Goal: Task Accomplishment & Management: Use online tool/utility

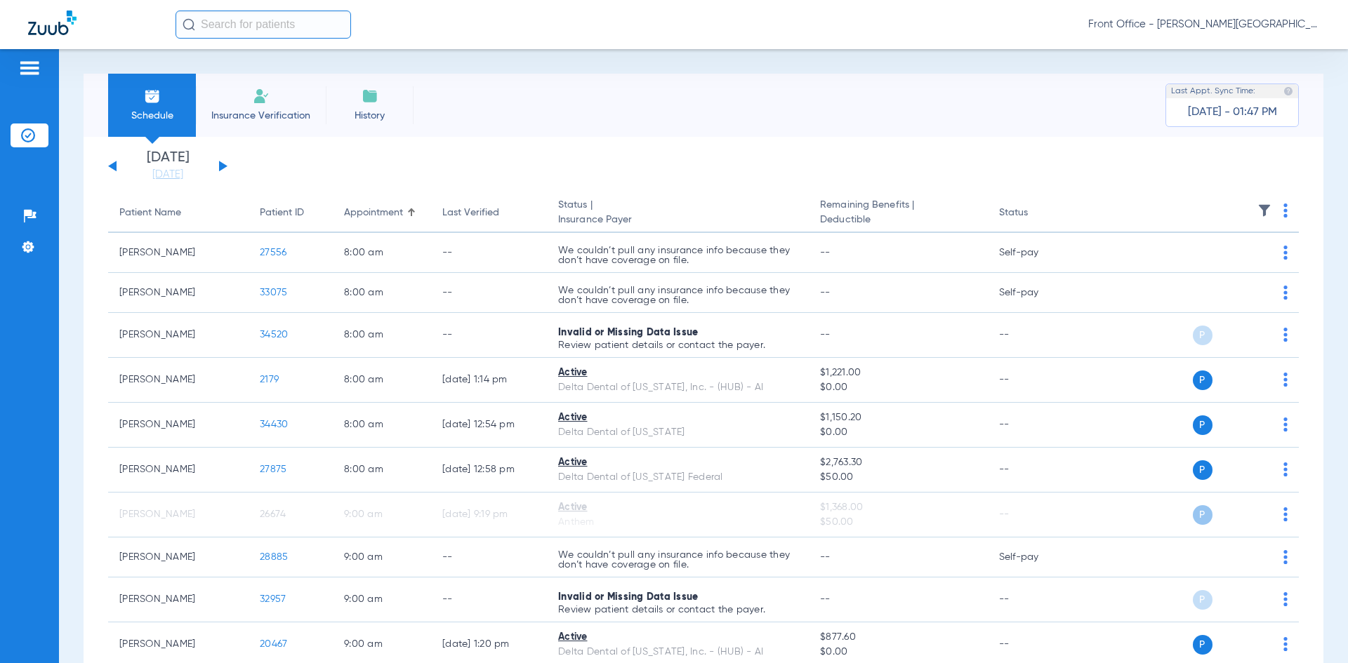
click at [287, 114] on span "Insurance Verification" at bounding box center [260, 116] width 109 height 14
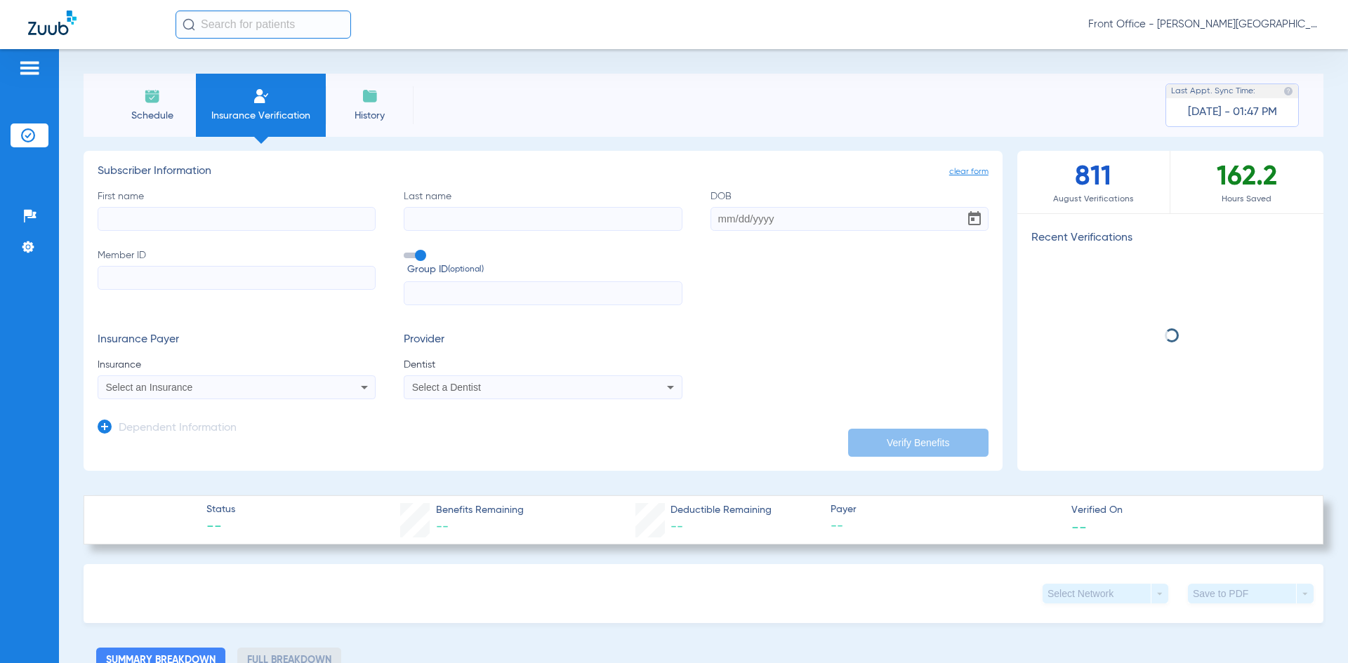
click at [226, 220] on input "First name" at bounding box center [237, 219] width 278 height 24
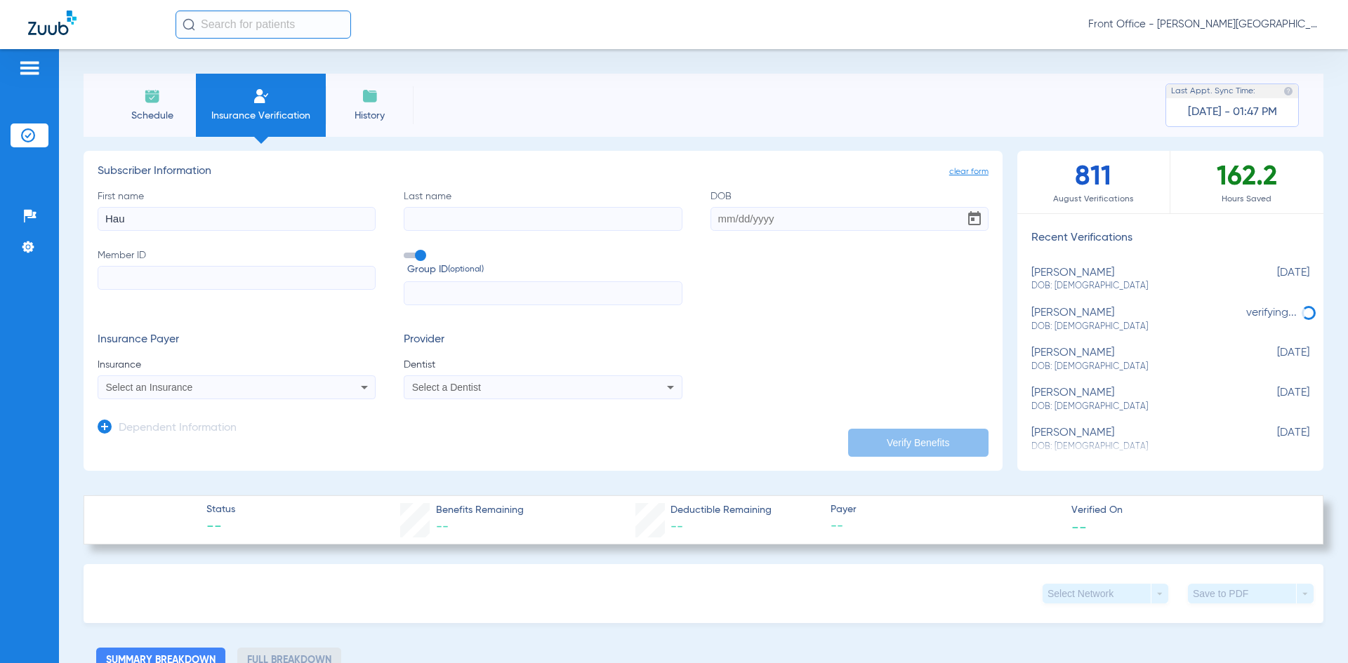
type input "Hau"
type input "Cin"
type input "0"
type input "[DATE]"
click at [192, 274] on input "Member ID" at bounding box center [237, 278] width 278 height 24
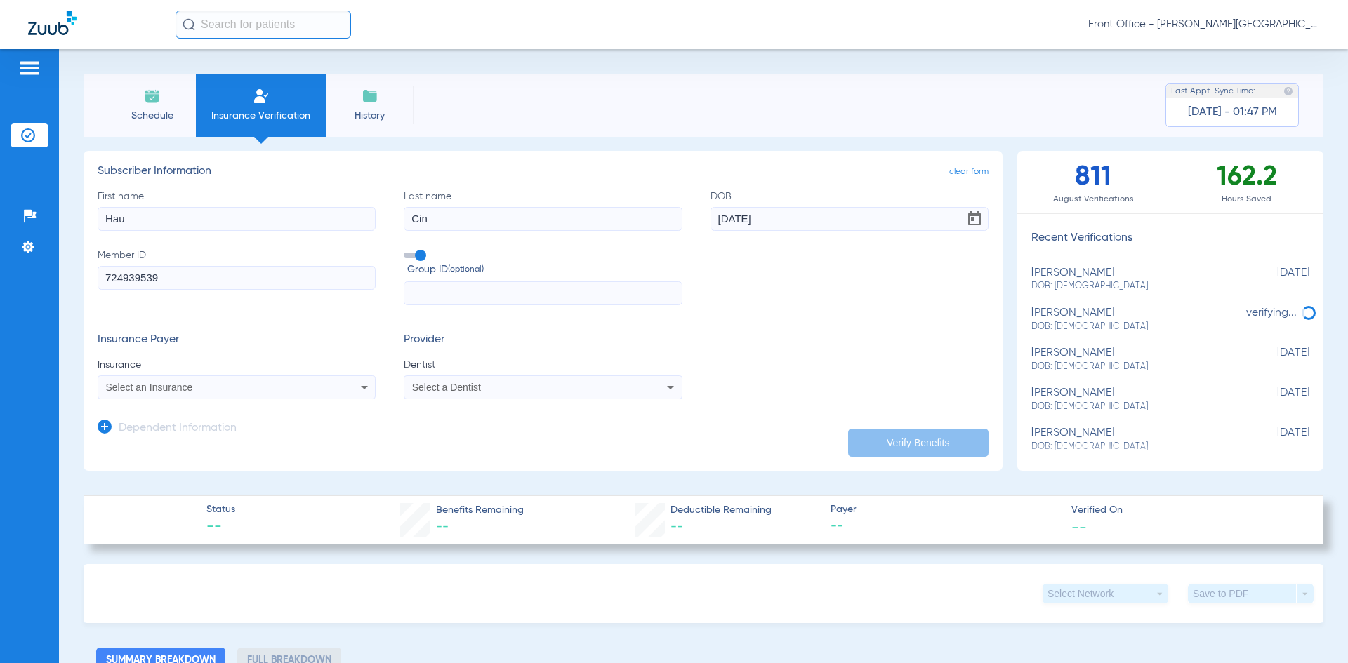
type input "724939539"
click at [232, 396] on div "Select an Insurance" at bounding box center [236, 387] width 277 height 17
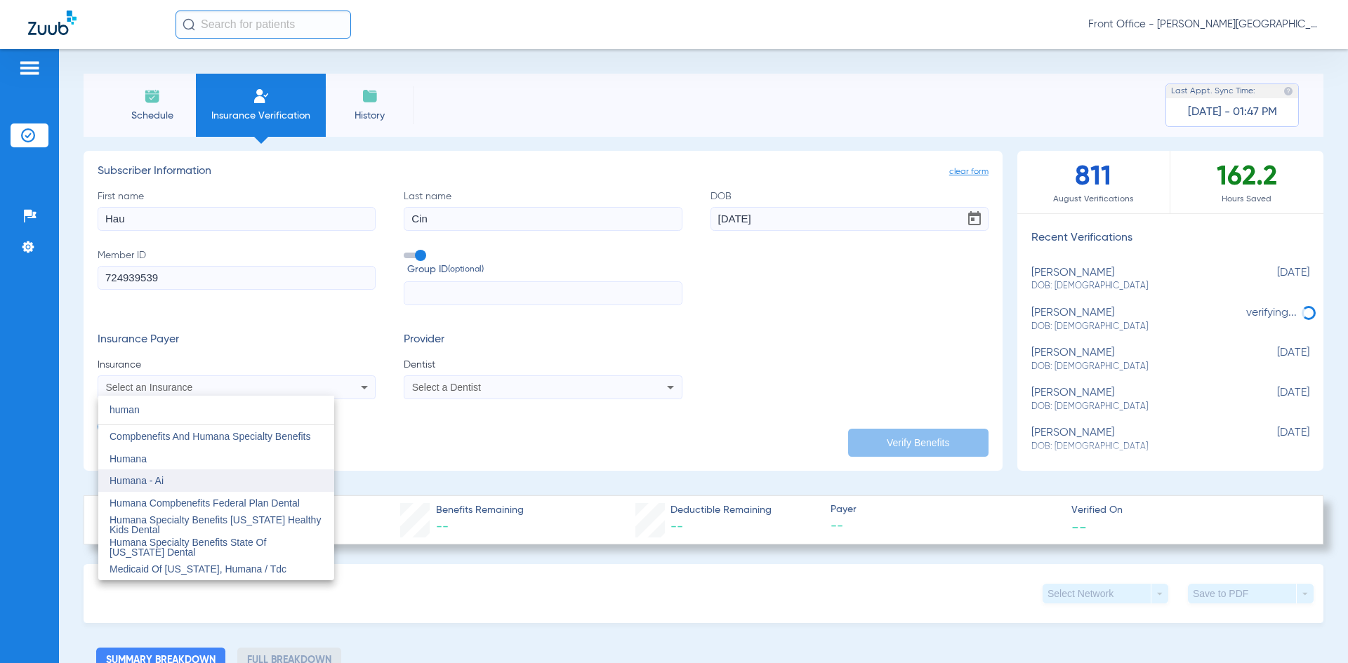
type input "human"
click at [144, 483] on span "Humana - Ai" at bounding box center [137, 480] width 54 height 11
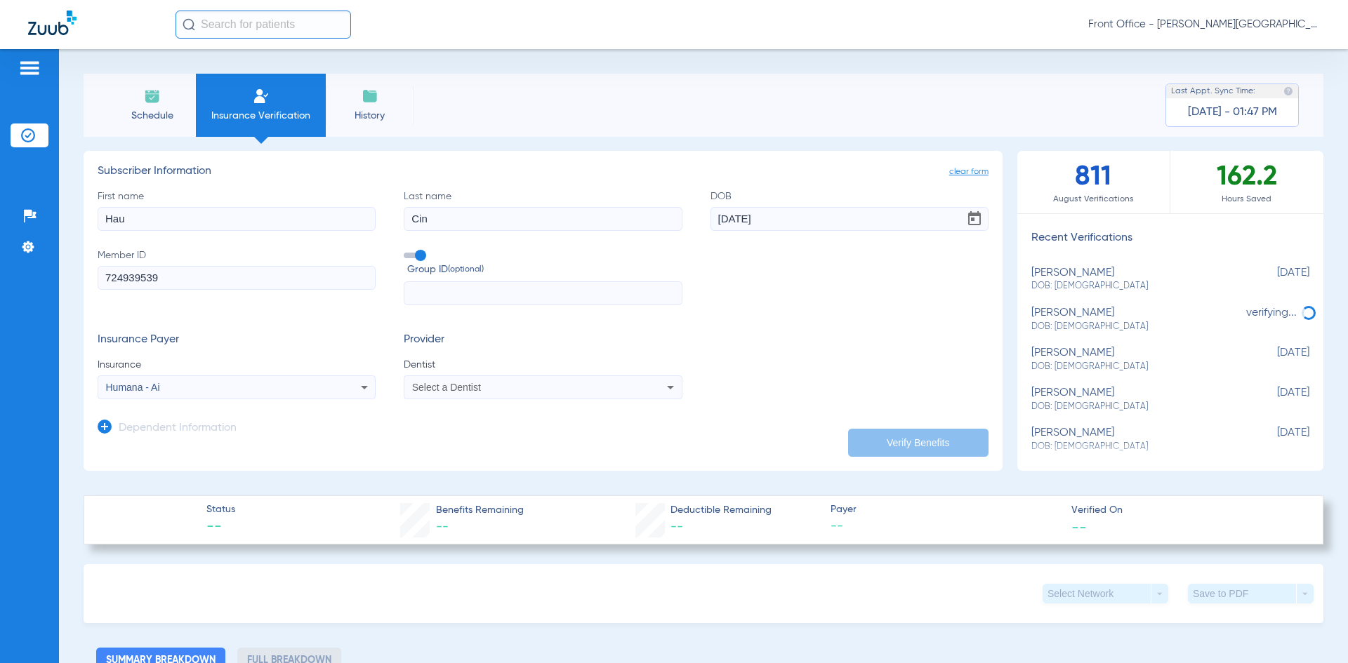
click at [538, 387] on div "Select a Dentist" at bounding box center [517, 388] width 210 height 10
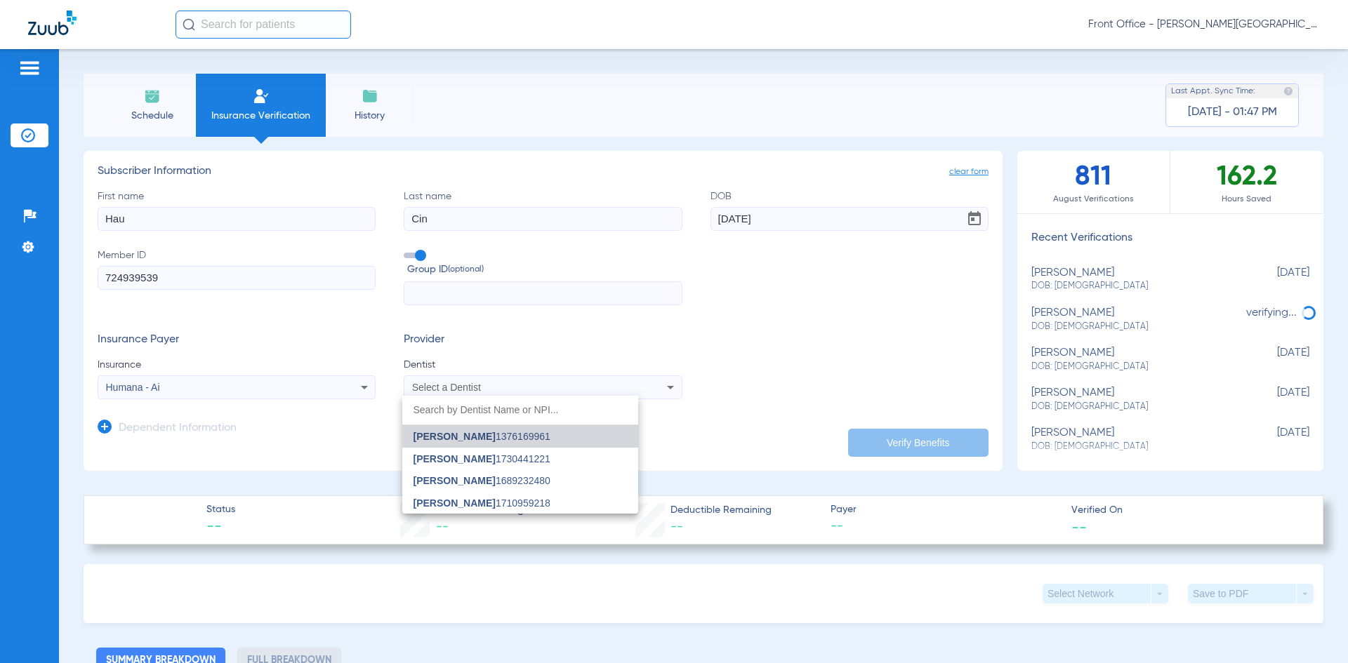
click at [499, 434] on span "[PERSON_NAME] 1376169961" at bounding box center [481, 437] width 137 height 10
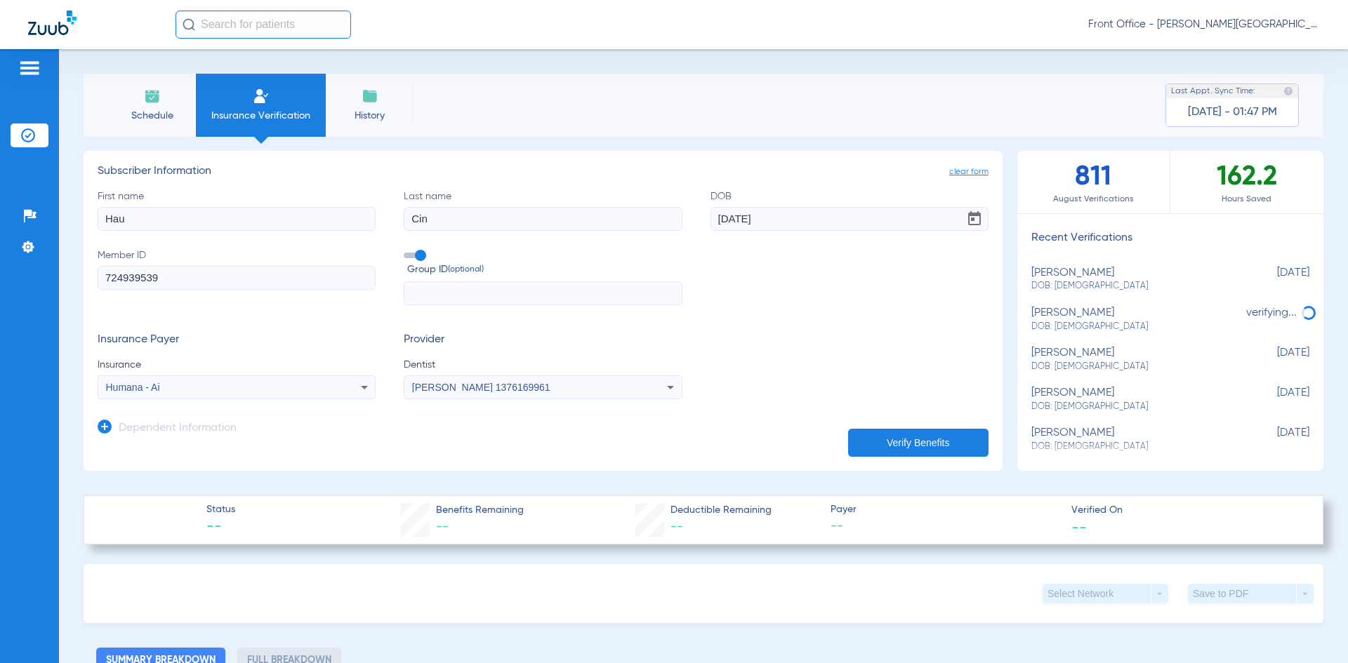
click at [899, 449] on button "Verify Benefits" at bounding box center [918, 443] width 140 height 28
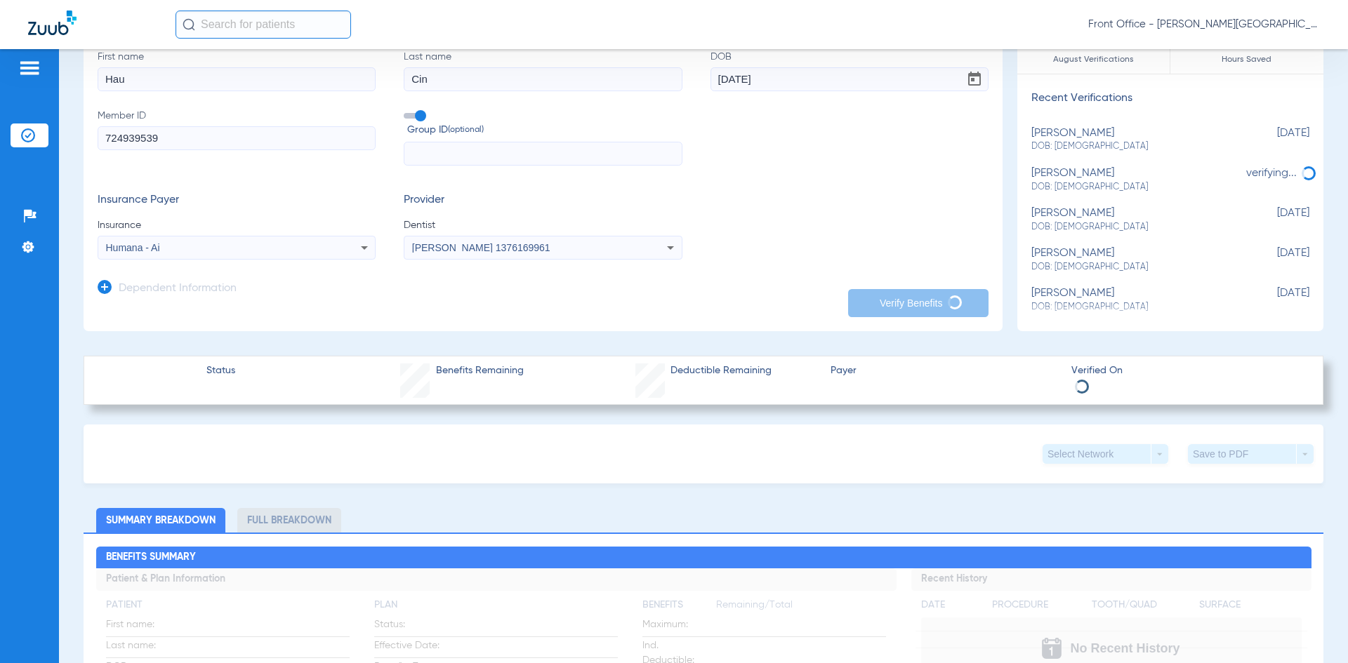
scroll to position [140, 0]
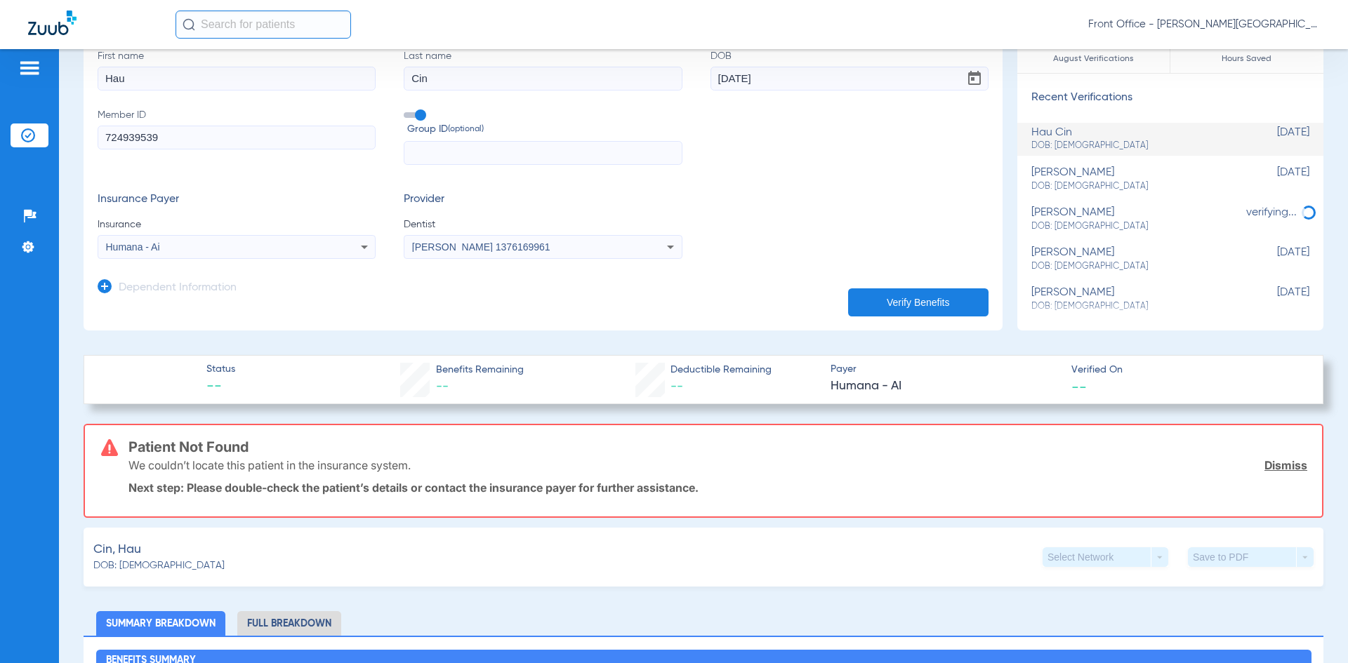
click at [1285, 466] on link "Dismiss" at bounding box center [1285, 465] width 43 height 14
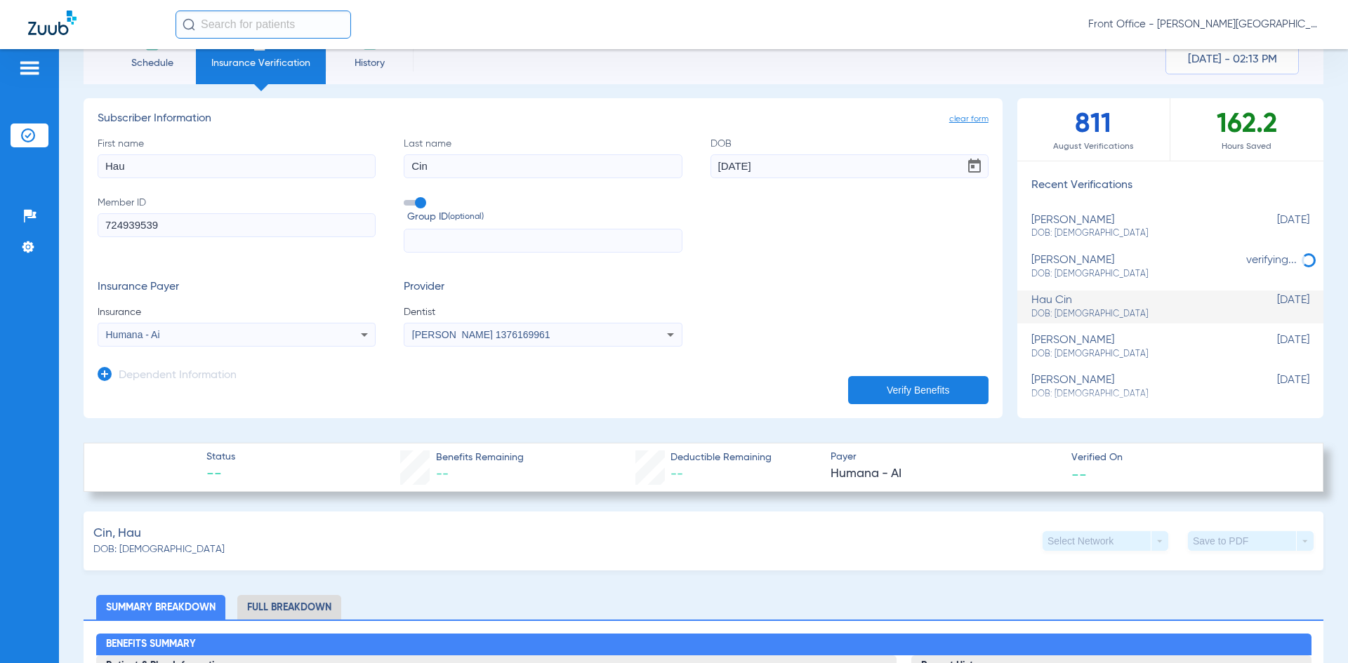
scroll to position [0, 0]
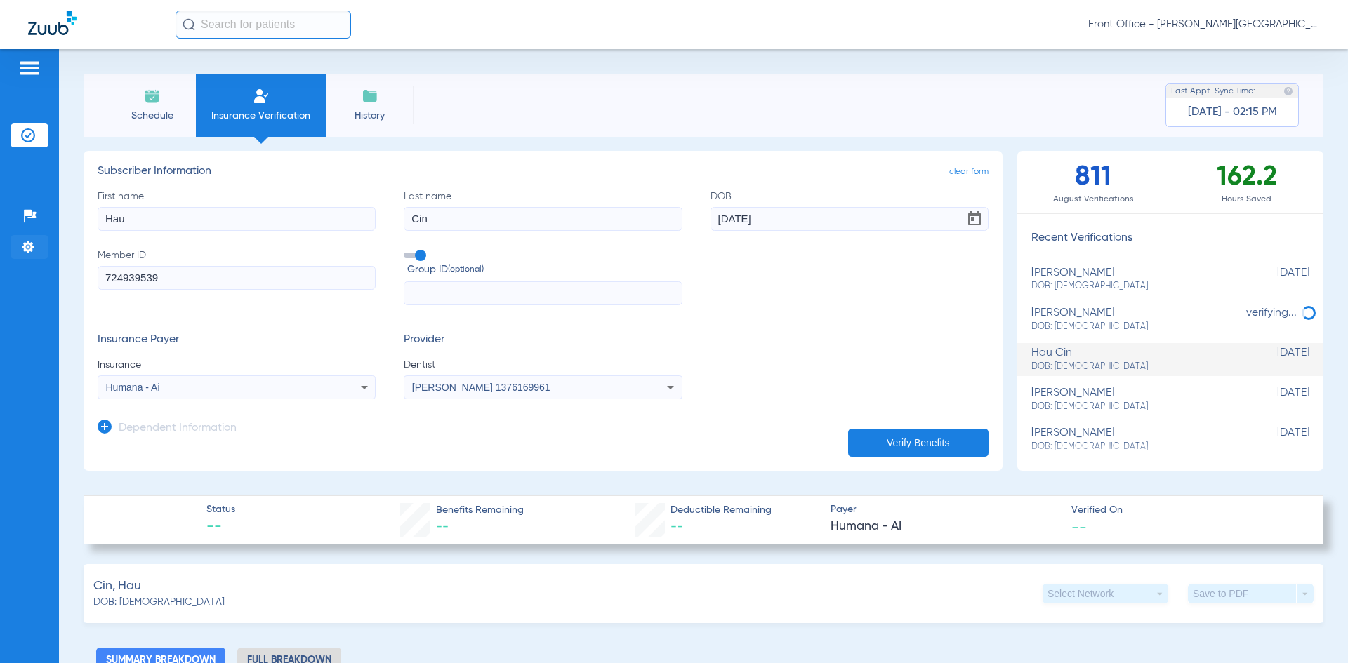
drag, startPoint x: 206, startPoint y: 279, endPoint x: 42, endPoint y: 256, distance: 165.8
click at [42, 256] on div "Patients Insurance Verification Setup Help Center Settings Schedule Insurance V…" at bounding box center [674, 380] width 1348 height 663
click at [921, 435] on button "Verify Benefits" at bounding box center [918, 443] width 140 height 28
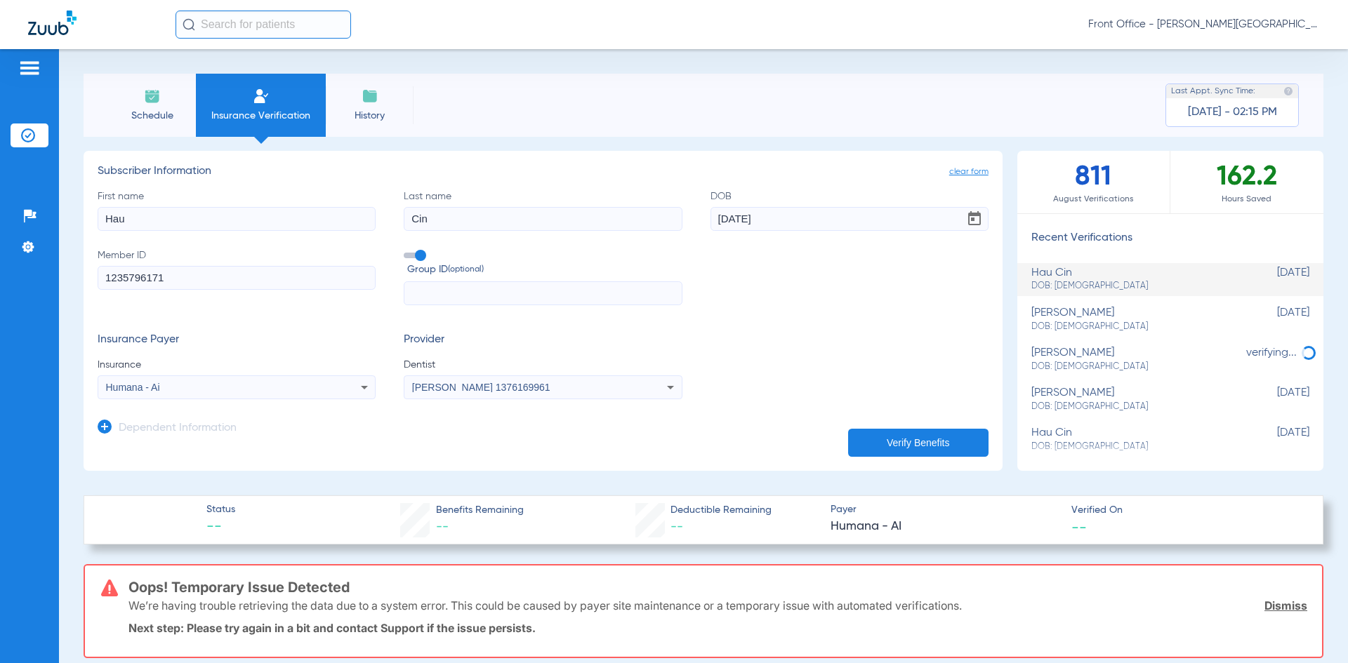
click at [200, 276] on input "1235796171" at bounding box center [237, 278] width 278 height 24
type input "123579617"
click at [908, 444] on button "Verify Benefits" at bounding box center [918, 443] width 140 height 28
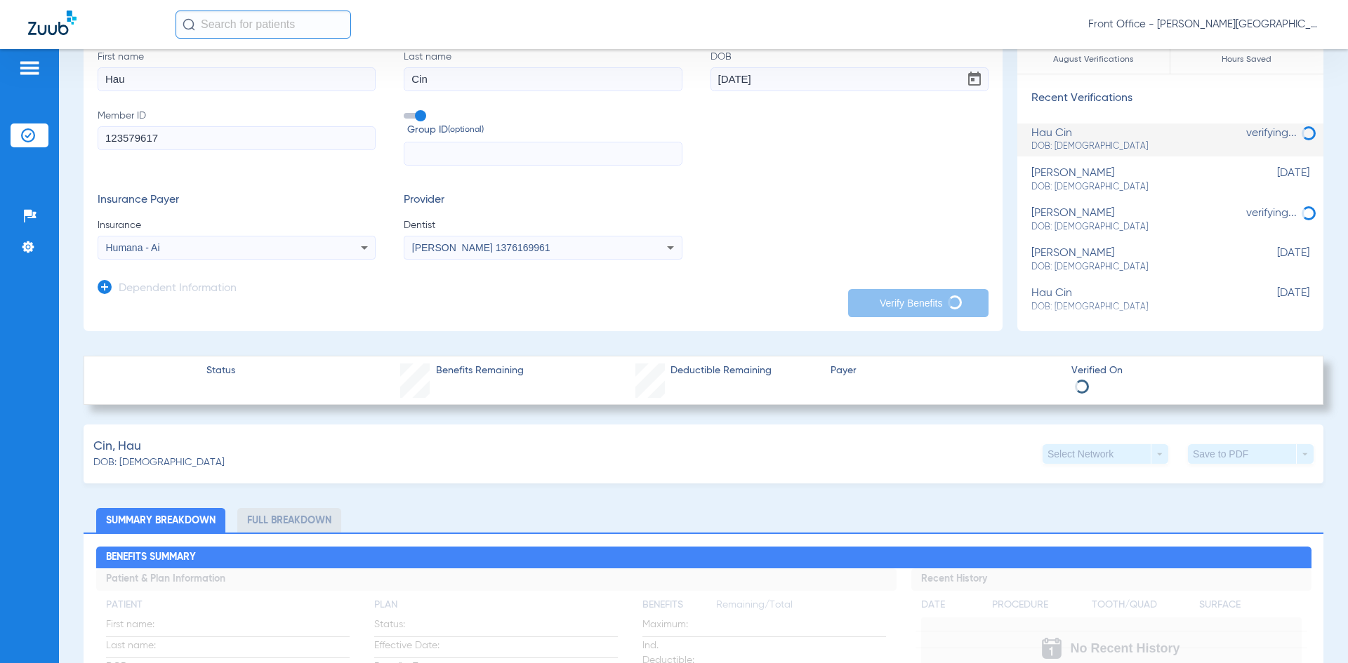
scroll to position [140, 0]
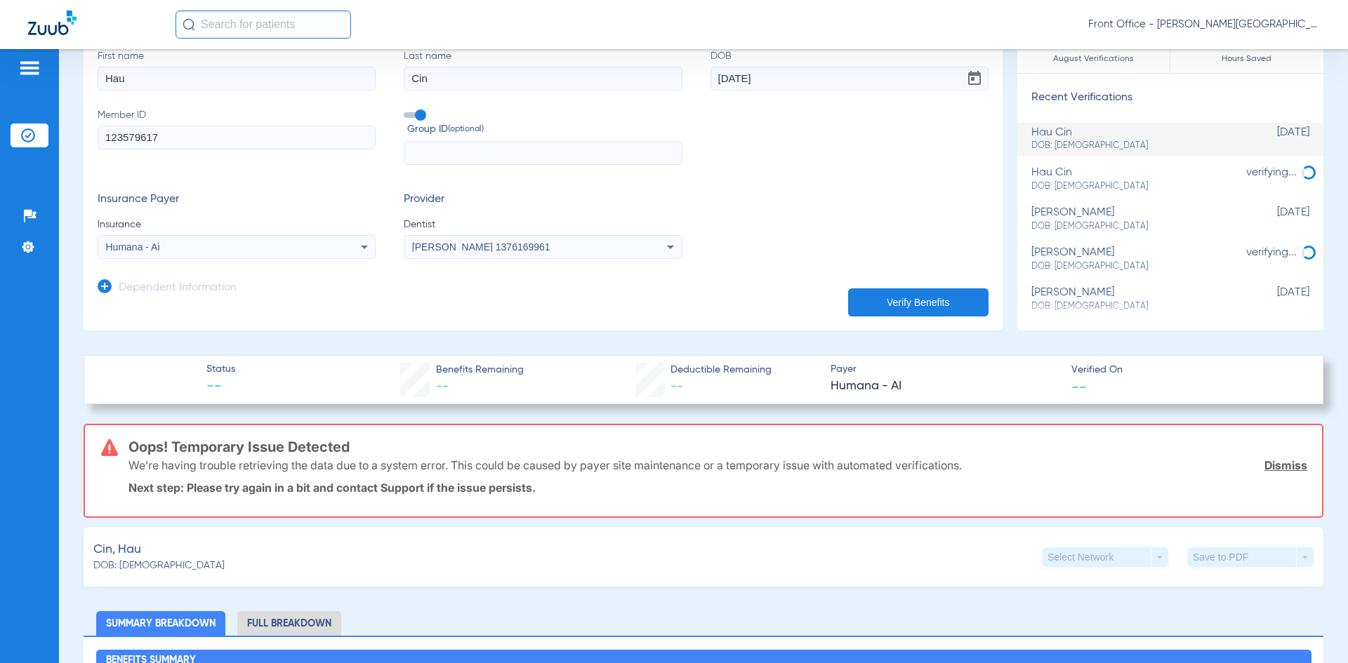
click at [1284, 467] on link "Dismiss" at bounding box center [1285, 465] width 43 height 14
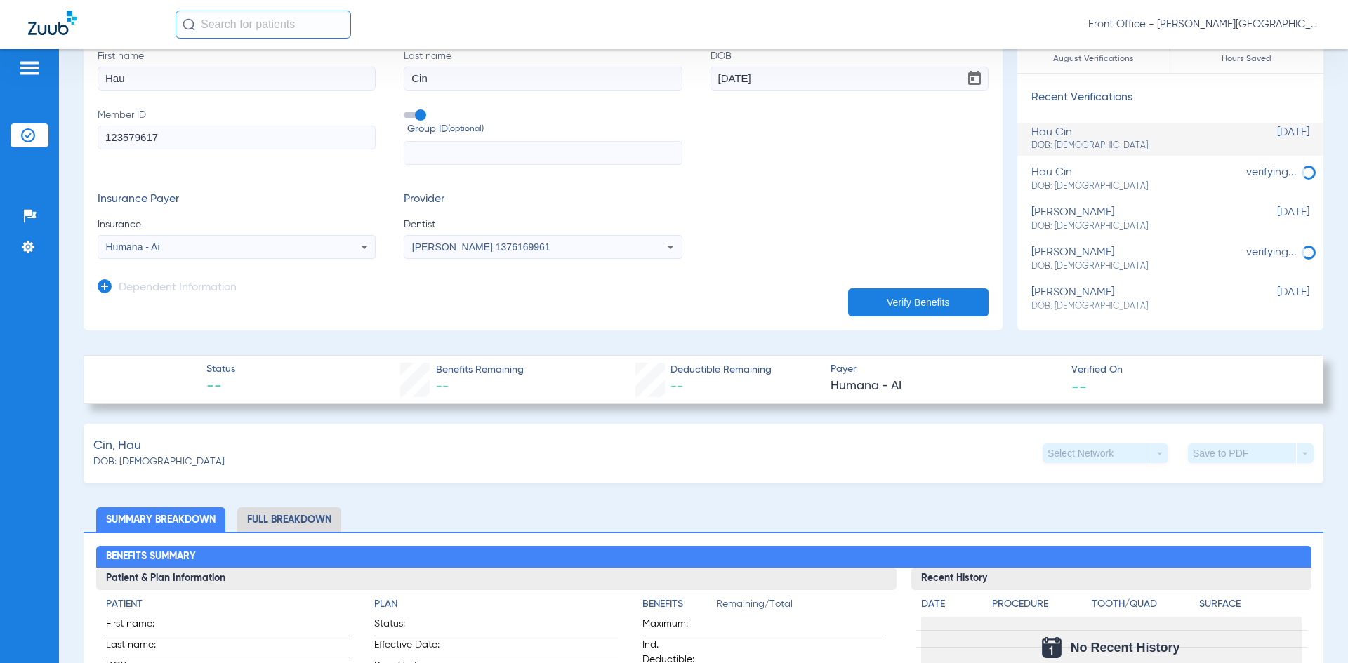
click at [313, 261] on app-dependent-form "Dependent Information" at bounding box center [543, 282] width 891 height 47
click at [307, 254] on div "Humana - Ai" at bounding box center [236, 247] width 277 height 17
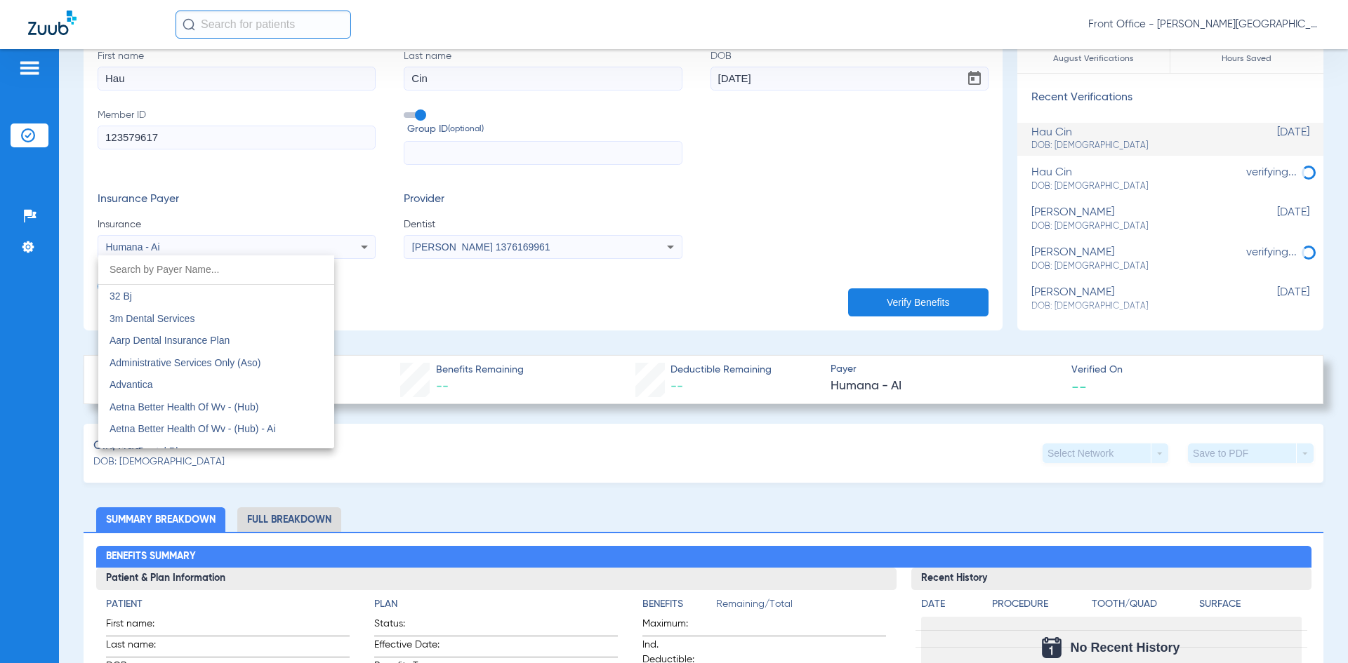
scroll to position [5077, 0]
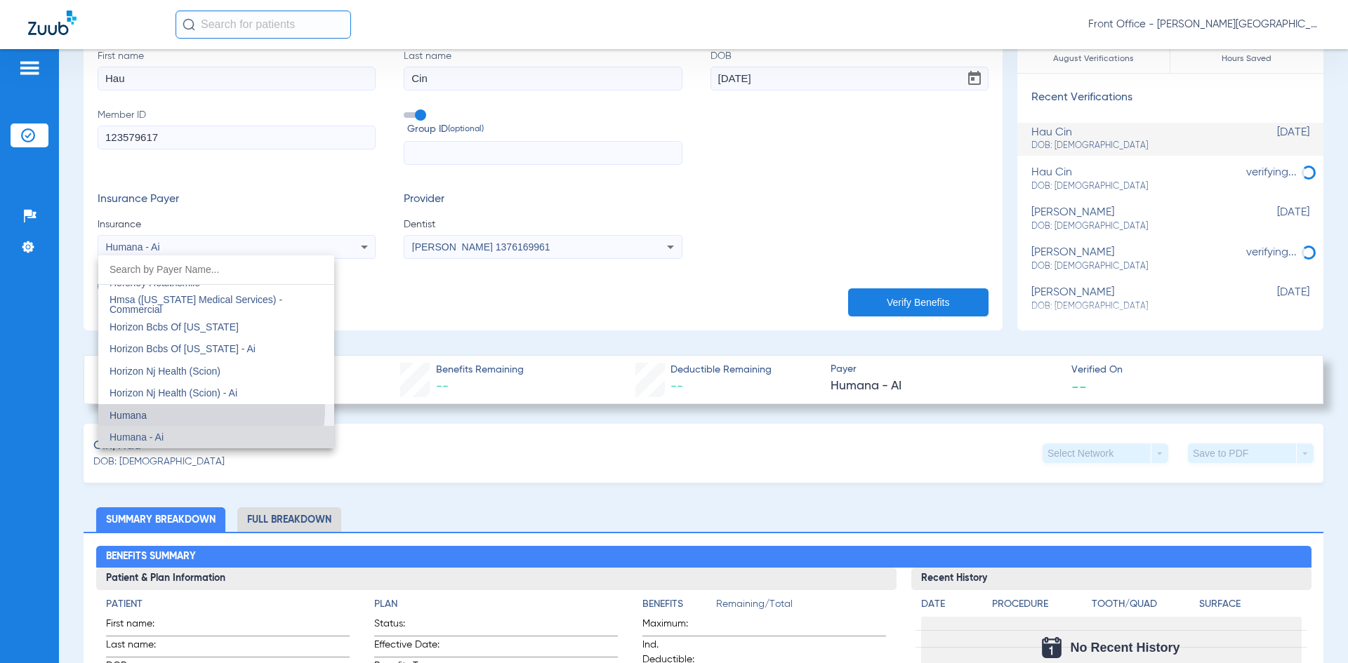
click at [193, 409] on mat-option "Humana" at bounding box center [216, 415] width 236 height 22
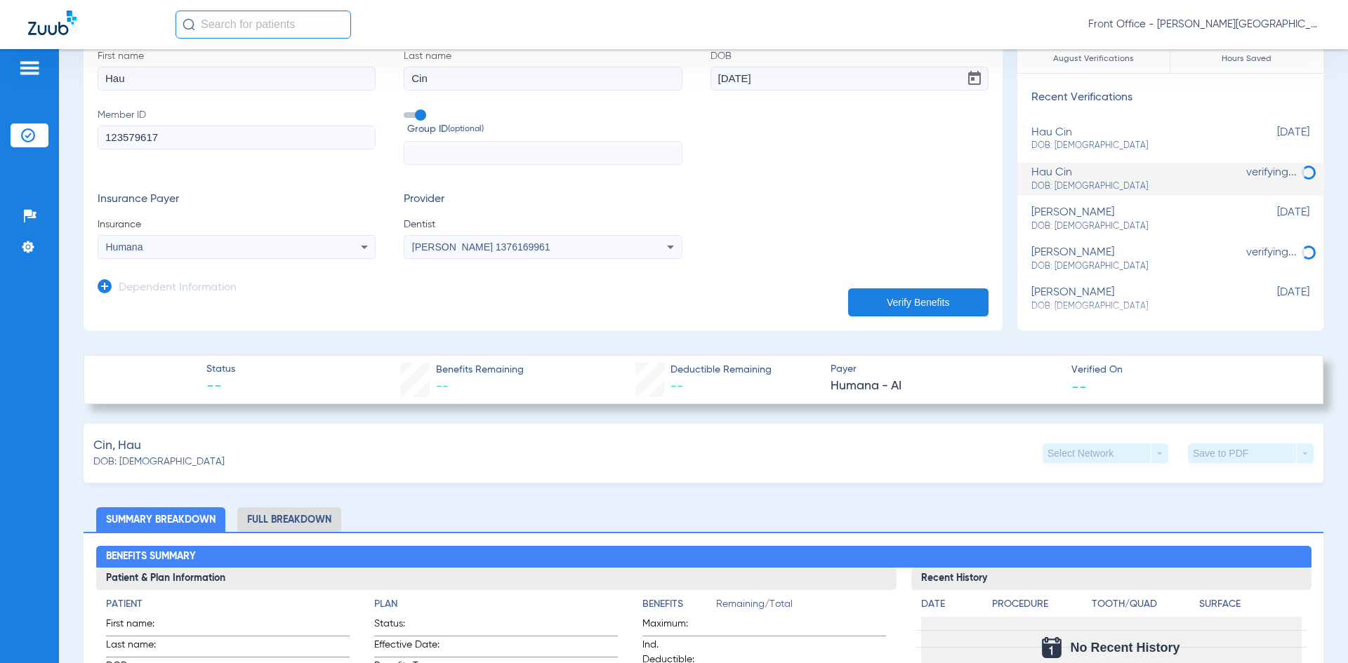
click at [918, 298] on button "Verify Benefits" at bounding box center [918, 303] width 140 height 28
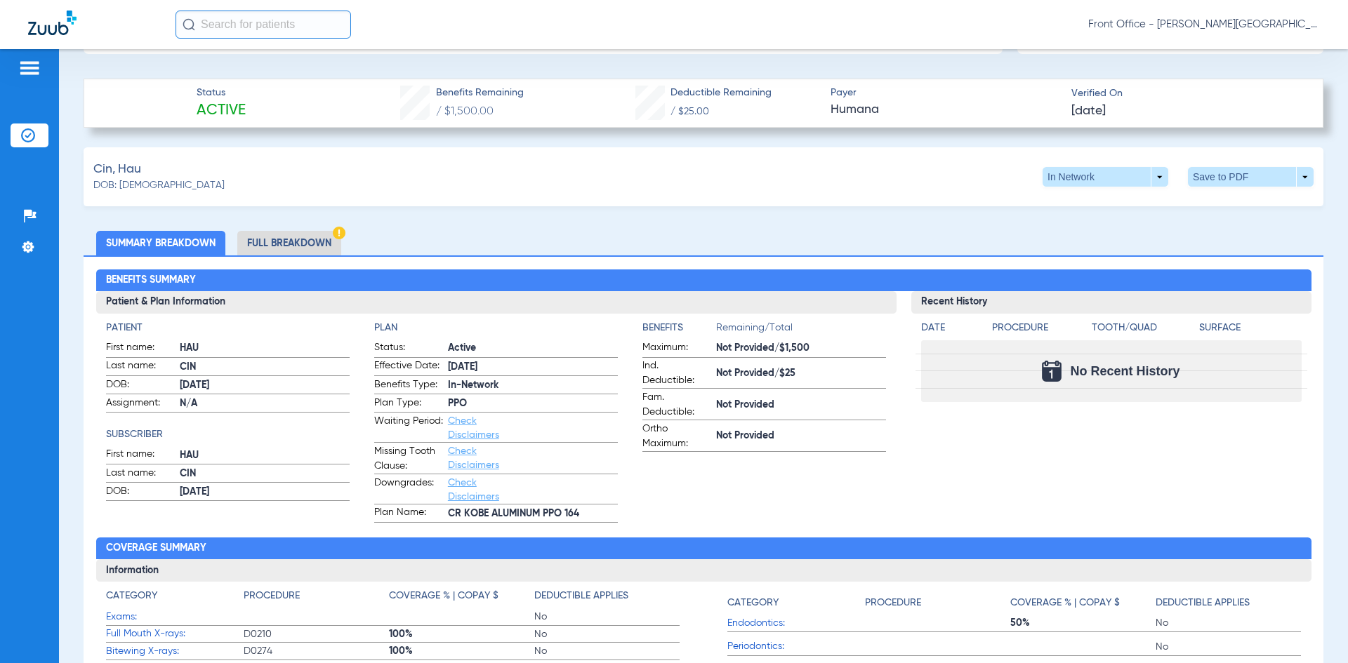
scroll to position [421, 0]
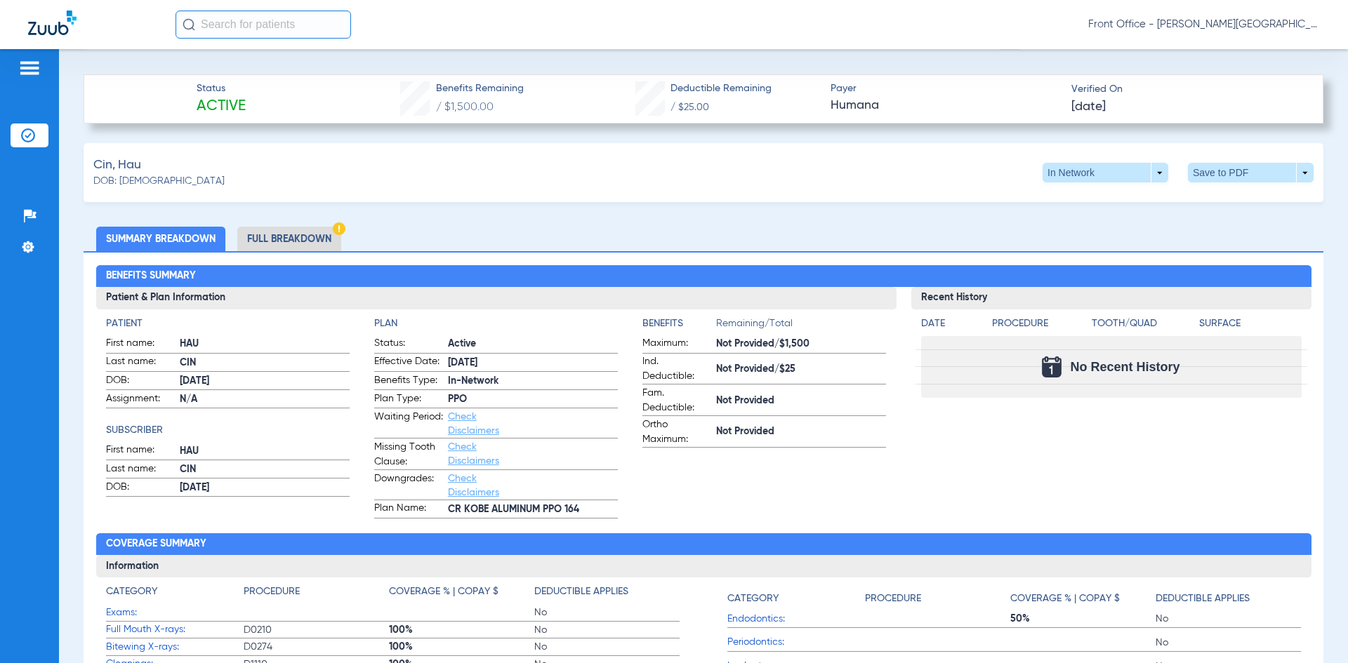
click at [304, 238] on li "Full Breakdown" at bounding box center [289, 239] width 104 height 25
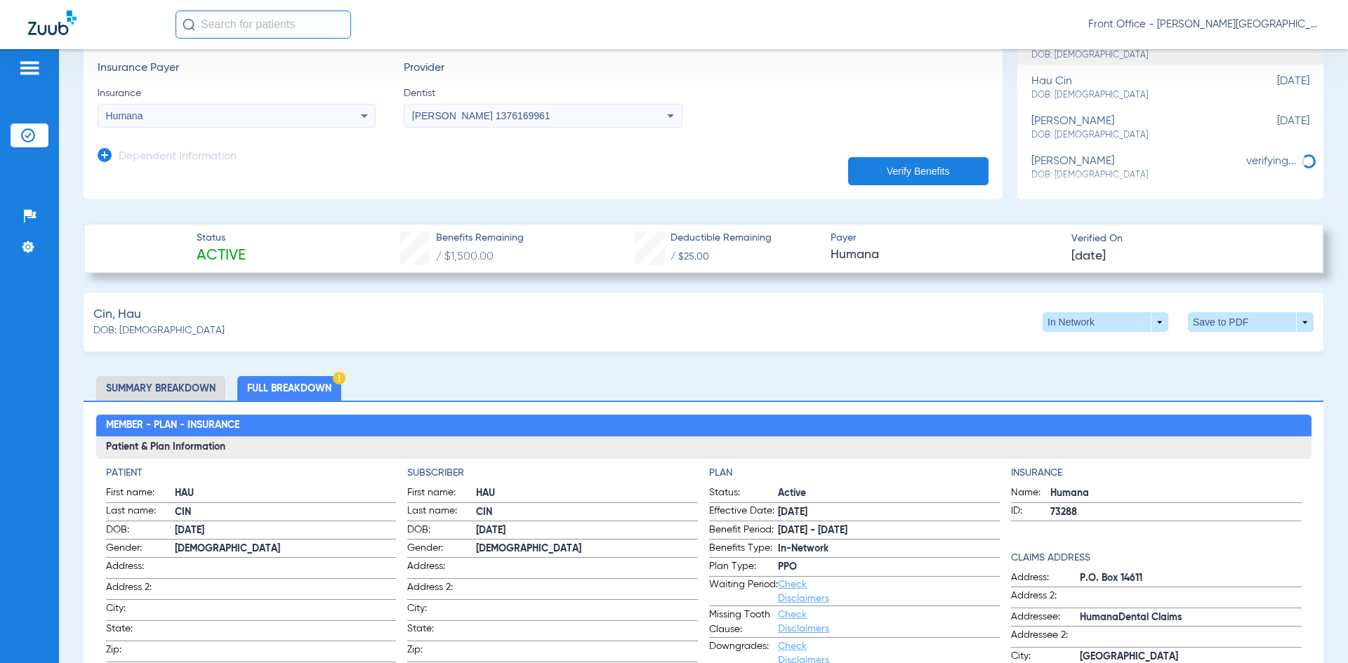
scroll to position [281, 0]
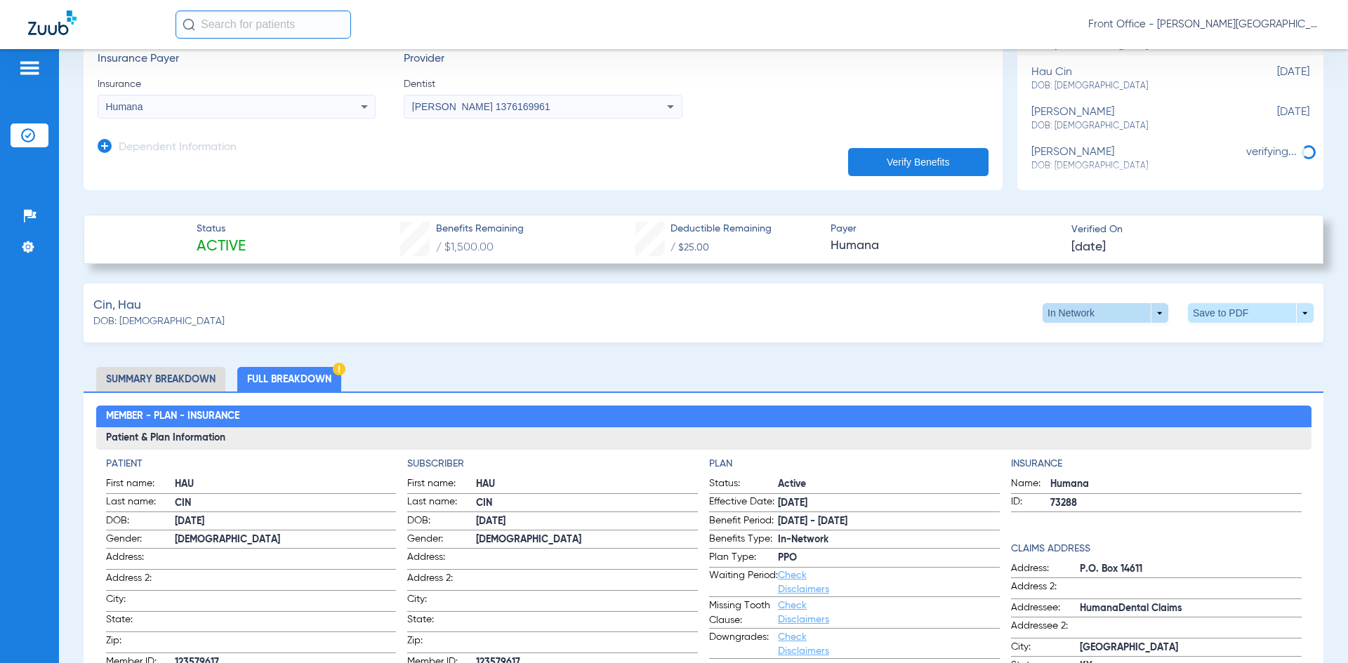
click at [1104, 317] on span at bounding box center [1106, 313] width 34 height 34
click at [1082, 364] on span "Out of Network" at bounding box center [1076, 368] width 65 height 10
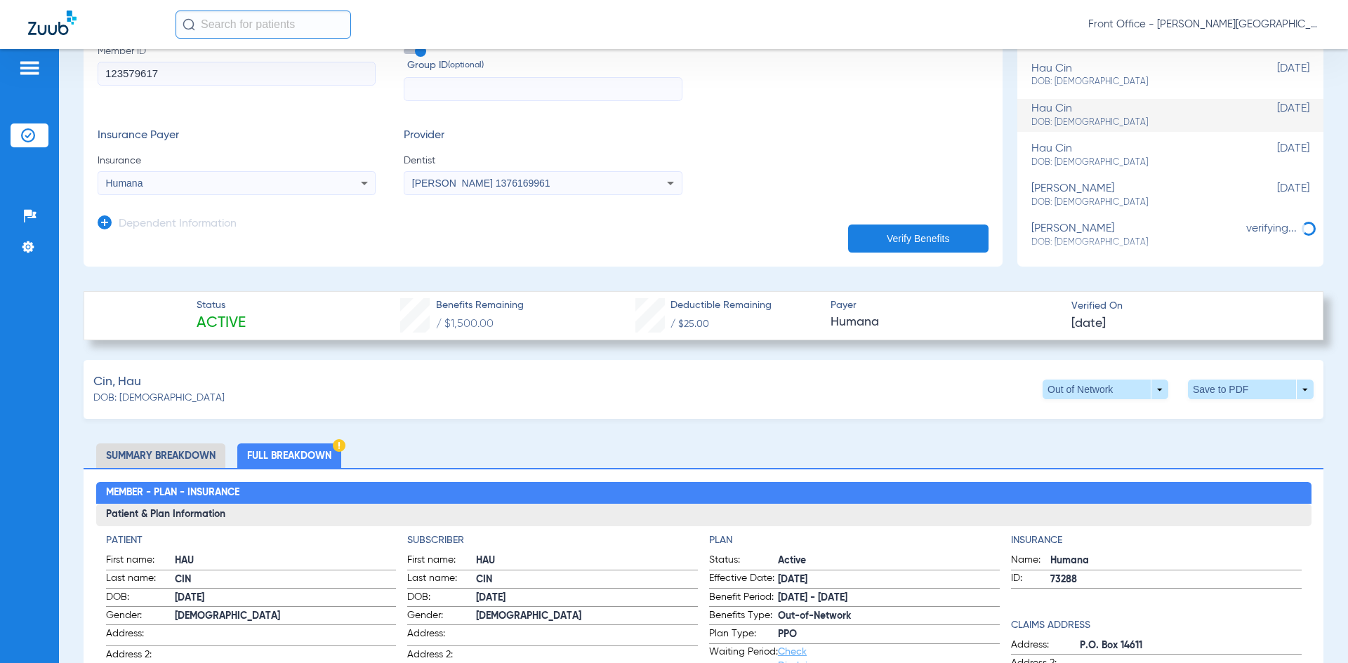
scroll to position [0, 0]
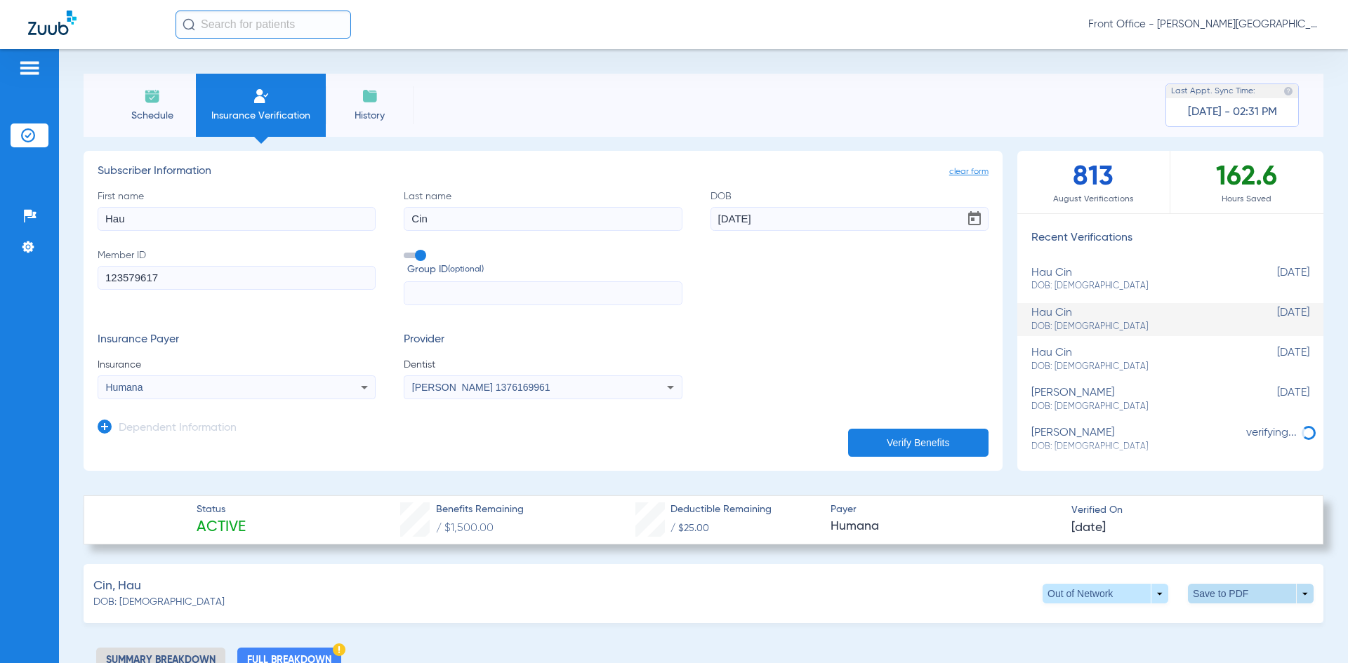
click at [1211, 593] on span at bounding box center [1251, 594] width 126 height 20
click at [1115, 630] on button "insert_drive_file Save to PDF" at bounding box center [1121, 620] width 106 height 28
click at [152, 104] on img at bounding box center [152, 96] width 17 height 17
